Goal: Task Accomplishment & Management: Manage account settings

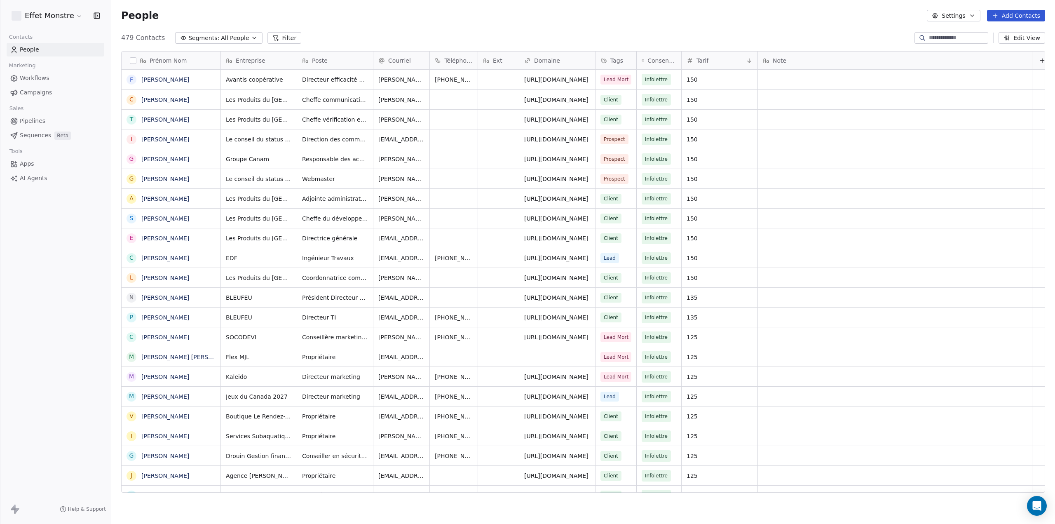
scroll to position [455, 937]
click at [225, 42] on span "All People" at bounding box center [235, 38] width 28 height 9
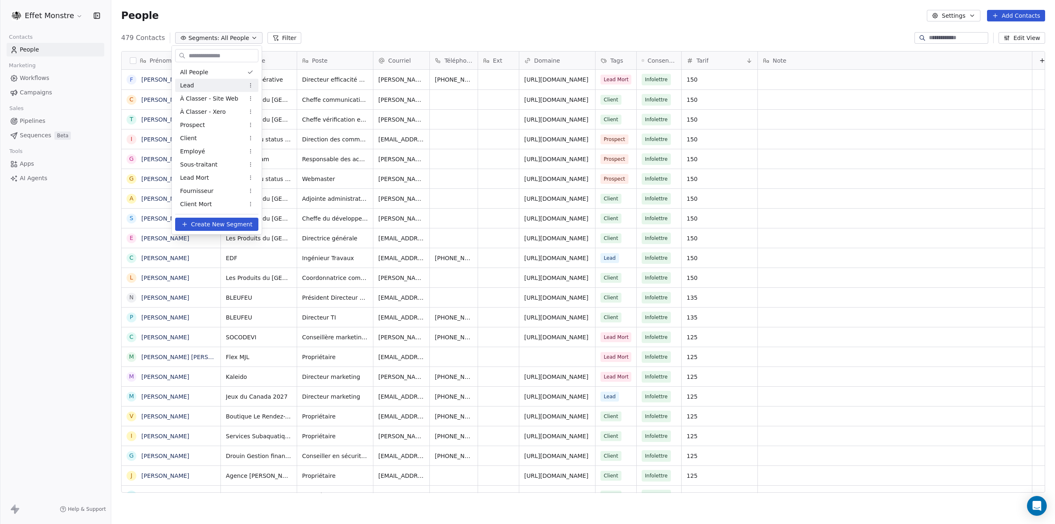
click at [190, 84] on span "Lead" at bounding box center [187, 85] width 14 height 9
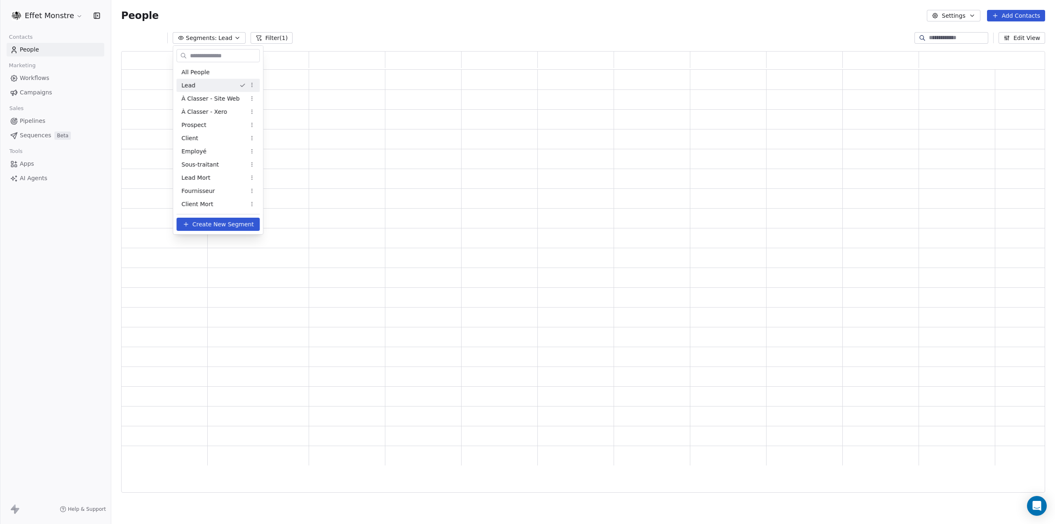
scroll to position [435, 917]
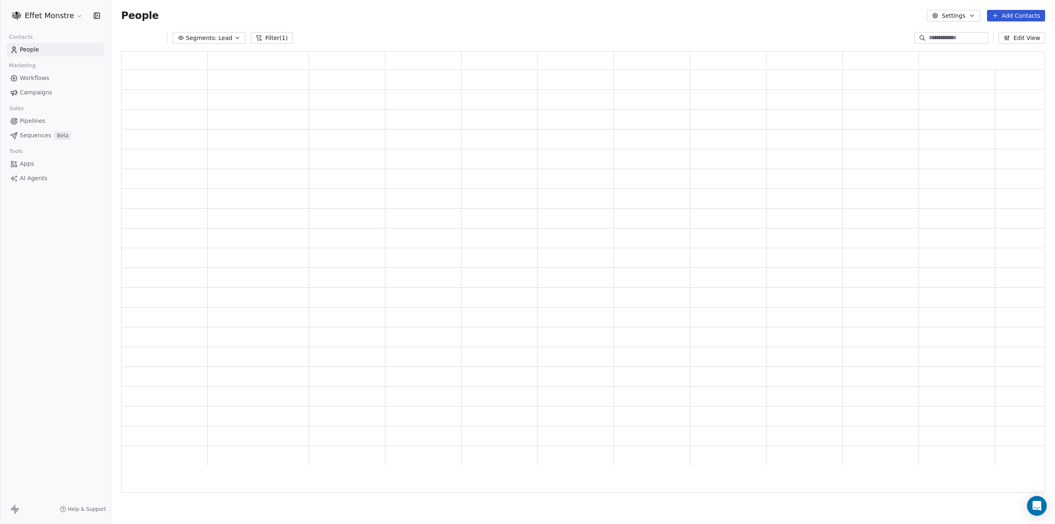
click at [202, 41] on span "Segments:" at bounding box center [201, 38] width 31 height 9
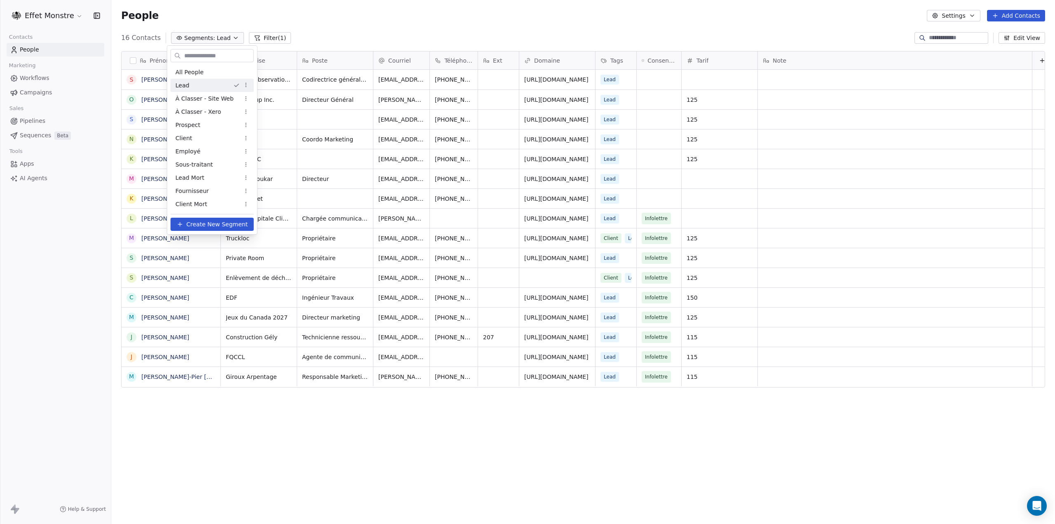
scroll to position [455, 937]
click at [190, 98] on span "À Classer - Site Web" at bounding box center [205, 98] width 58 height 9
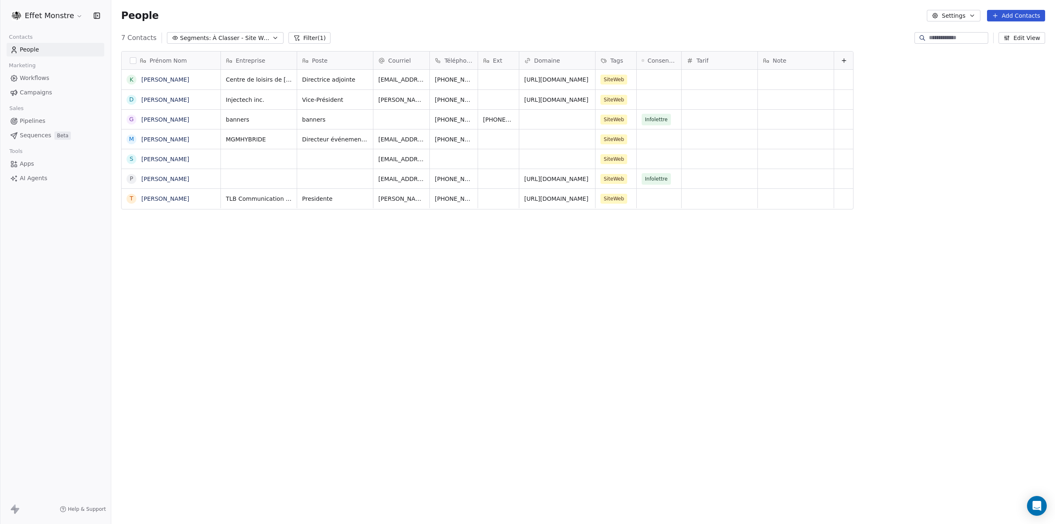
click at [205, 44] on div "7 Contacts Segments: À Classer - Site Web Filter (1) Edit View" at bounding box center [583, 37] width 944 height 13
click at [213, 39] on span "À Classer - Site Web" at bounding box center [242, 38] width 58 height 9
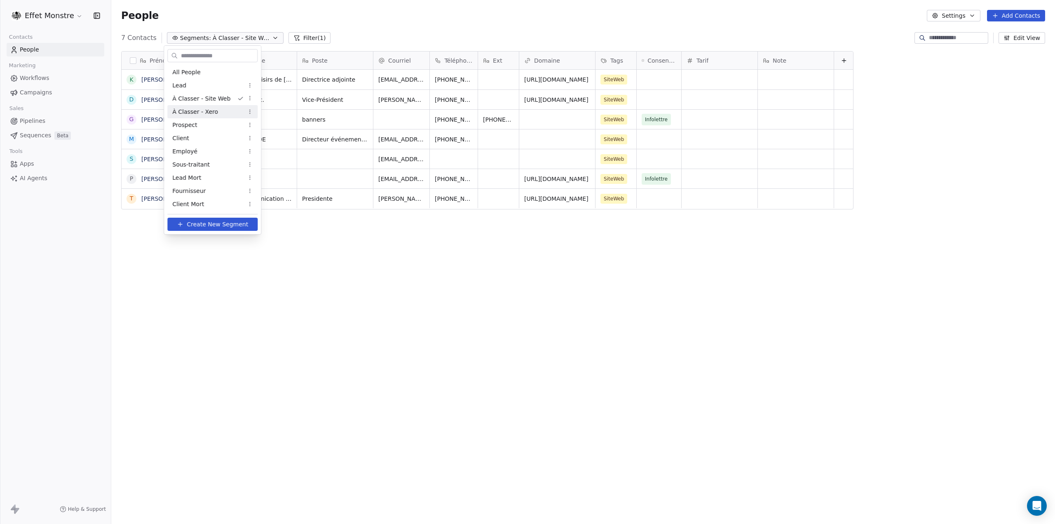
click at [217, 110] on div "À Classer - Xero" at bounding box center [212, 111] width 90 height 13
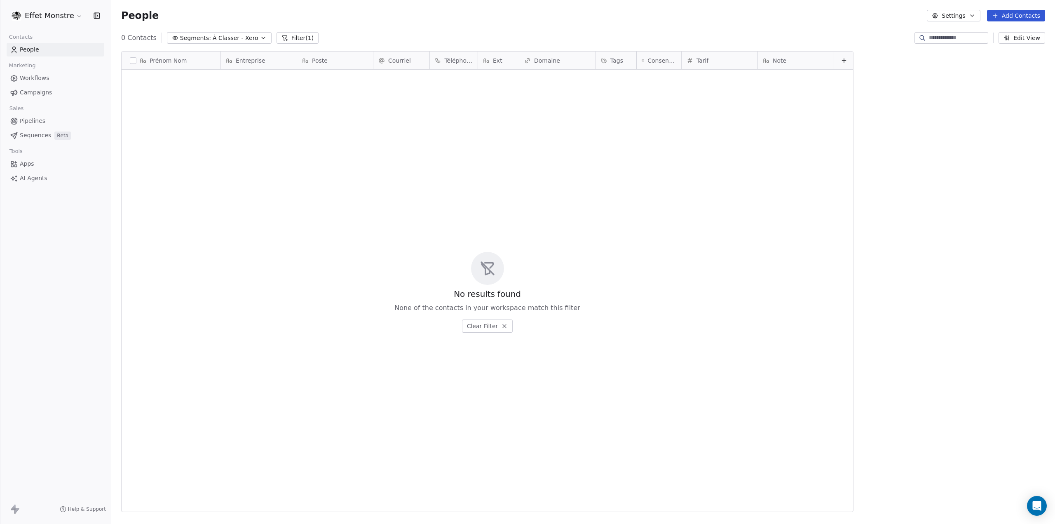
click at [37, 118] on span "Pipelines" at bounding box center [33, 121] width 26 height 9
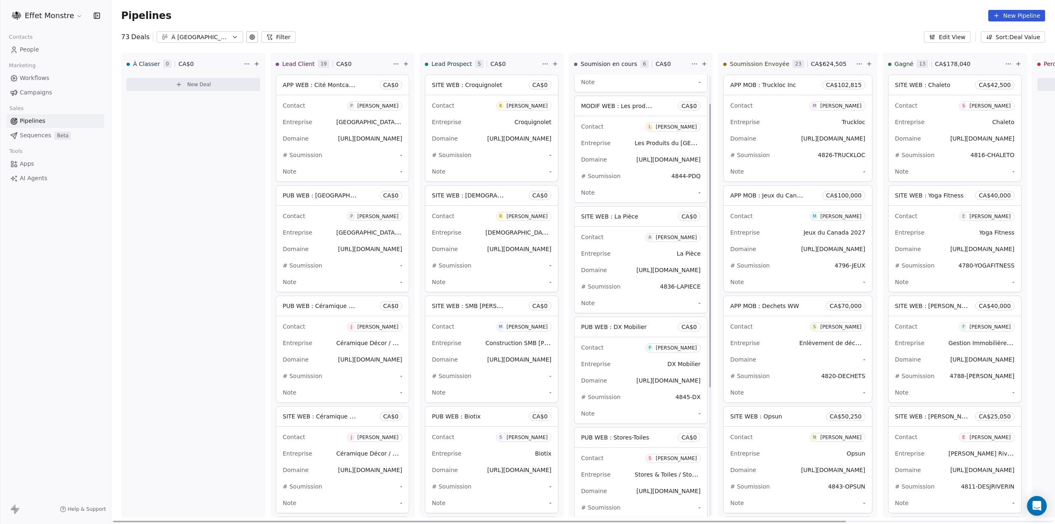
scroll to position [241, 0]
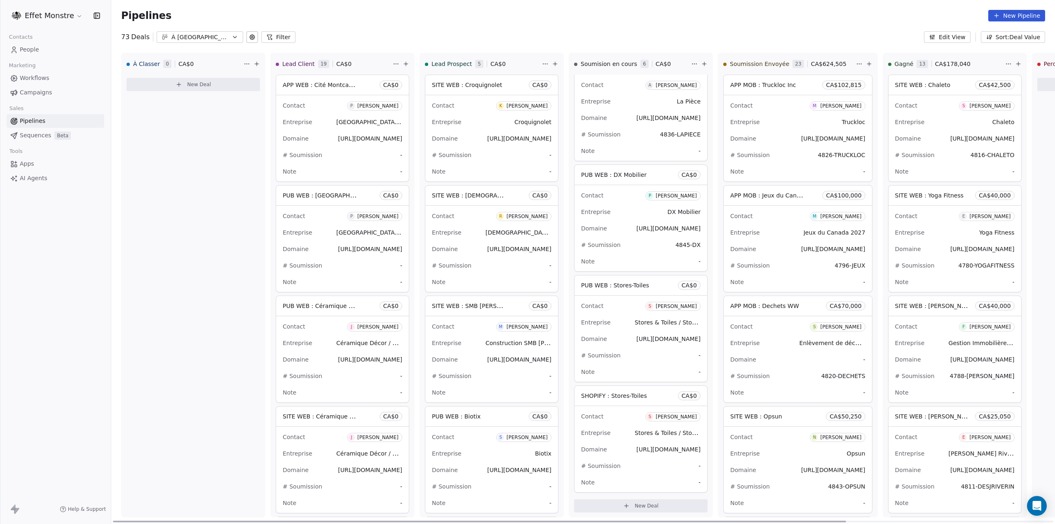
click at [643, 238] on div "# Soumission 4845-DX" at bounding box center [641, 244] width 120 height 13
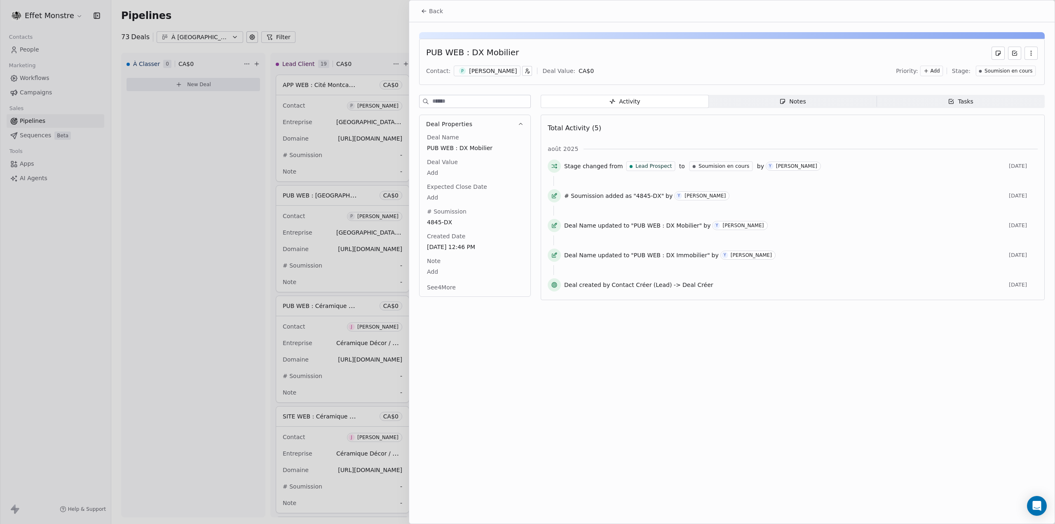
click at [434, 172] on body "Effet Monstre Contacts People Marketing Workflows Campaigns Sales Pipelines Seq…" at bounding box center [527, 262] width 1055 height 524
type input "*****"
click at [782, 384] on div "Back PUB WEB : DX Mobilier Contact: P Pierre-[PERSON_NAME] Deal Value: CA$ 1,20…" at bounding box center [731, 261] width 645 height 523
click at [380, 38] on div at bounding box center [527, 262] width 1055 height 524
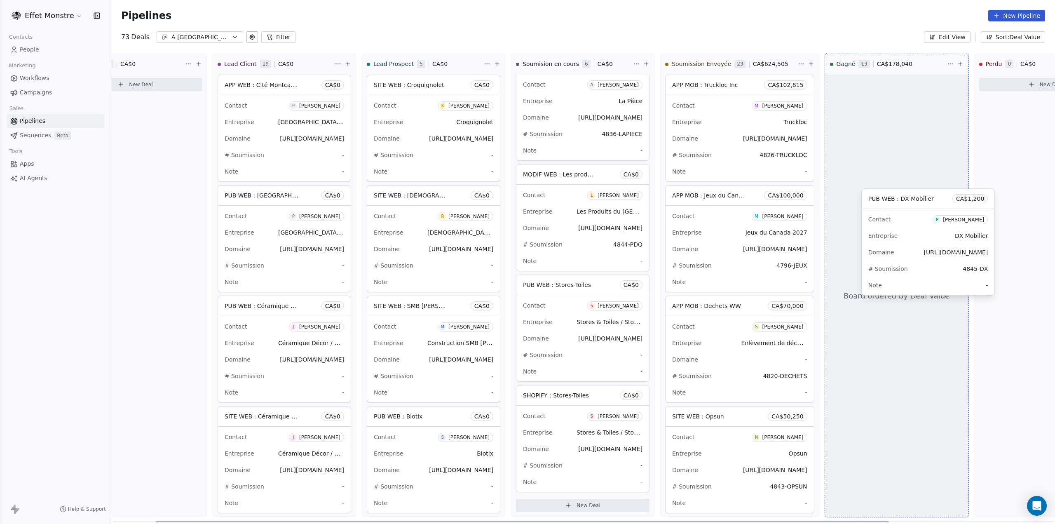
scroll to position [0, 61]
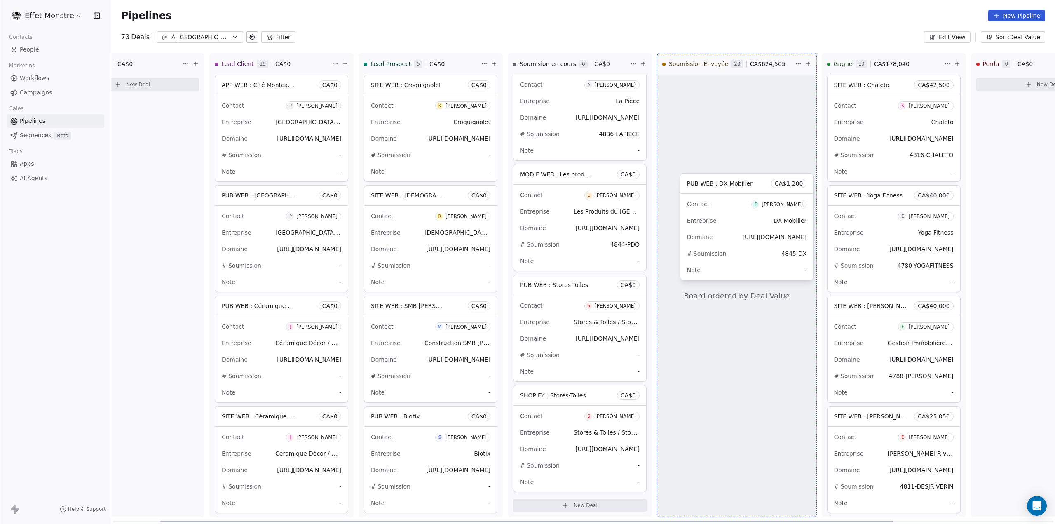
drag, startPoint x: 595, startPoint y: 281, endPoint x: 701, endPoint y: 181, distance: 145.5
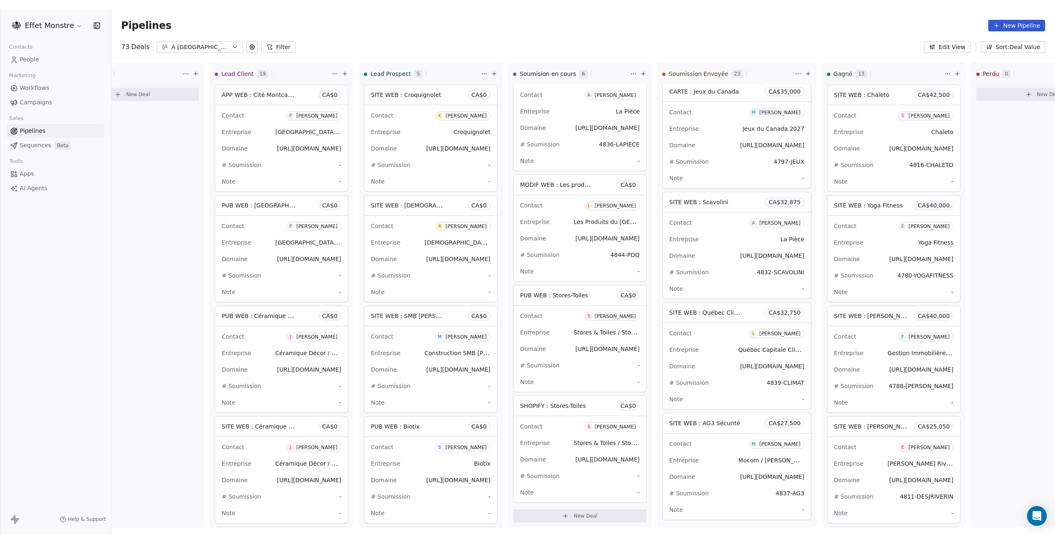
scroll to position [646, 0]
